Goal: Transaction & Acquisition: Purchase product/service

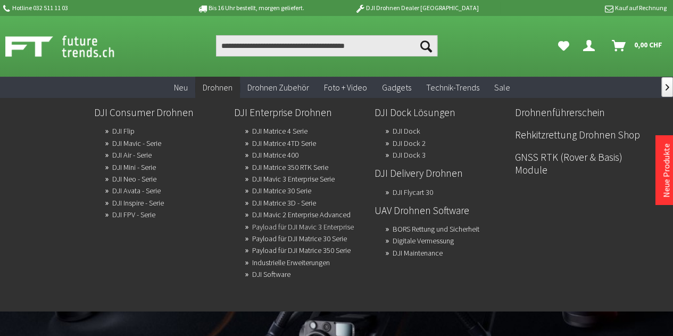
click at [281, 230] on link "Payload für DJI Mavic 3 Enterprise" at bounding box center [303, 226] width 102 height 15
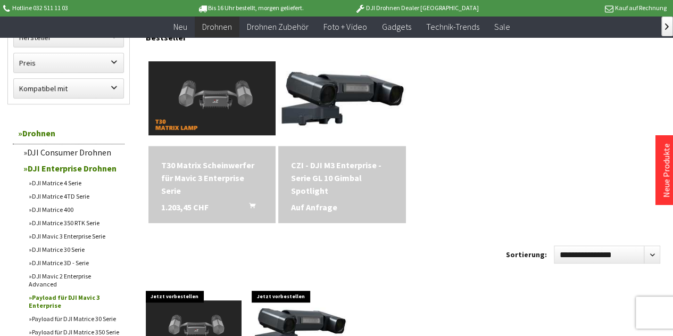
scroll to position [419, 0]
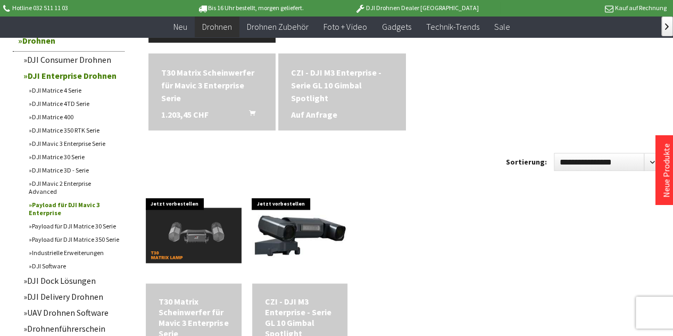
click at [66, 144] on link "DJI Mavic 3 Enterprise Serie" at bounding box center [73, 143] width 101 height 13
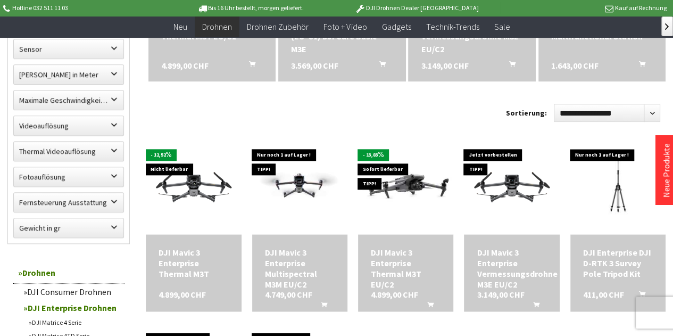
scroll to position [472, 0]
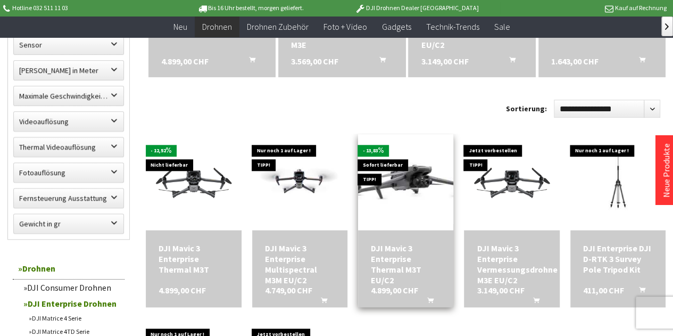
click at [388, 183] on img at bounding box center [405, 182] width 133 height 84
